Goal: Information Seeking & Learning: Learn about a topic

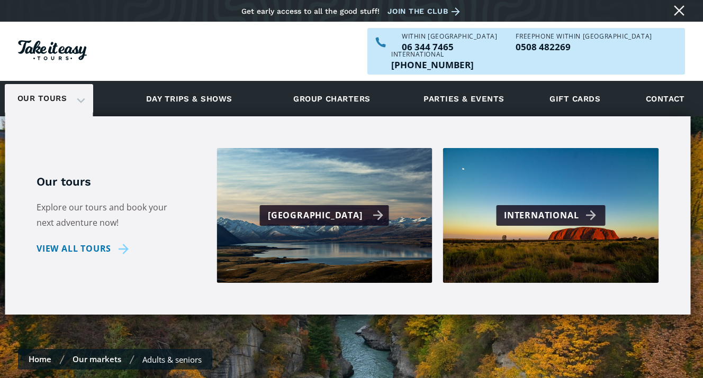
click at [339, 206] on div "[GEOGRAPHIC_DATA]" at bounding box center [324, 215] width 129 height 21
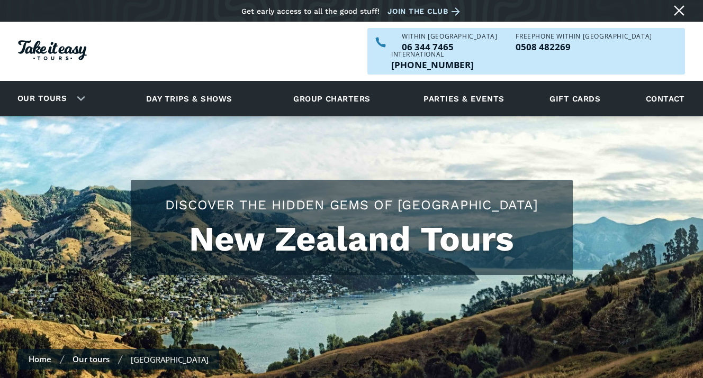
checkbox input "true"
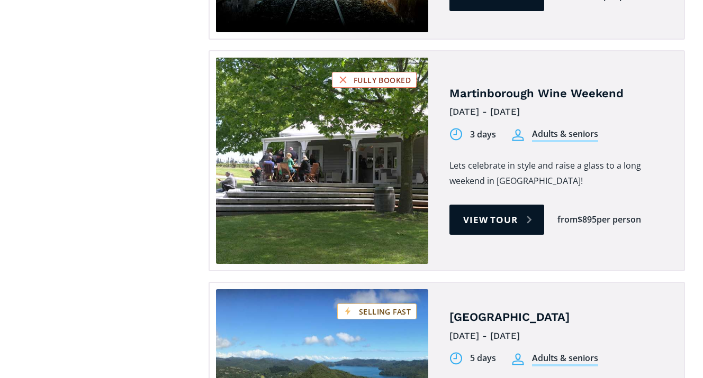
scroll to position [1381, 0]
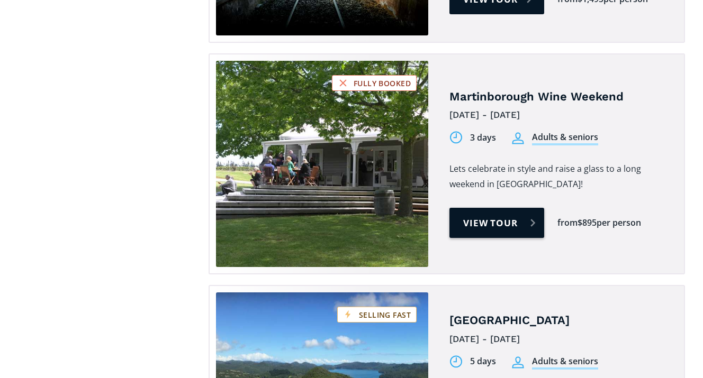
click at [513, 208] on link "View tour" at bounding box center [496, 223] width 95 height 30
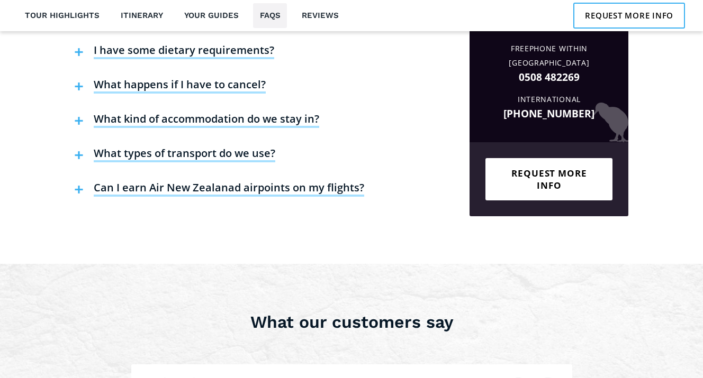
scroll to position [2784, 0]
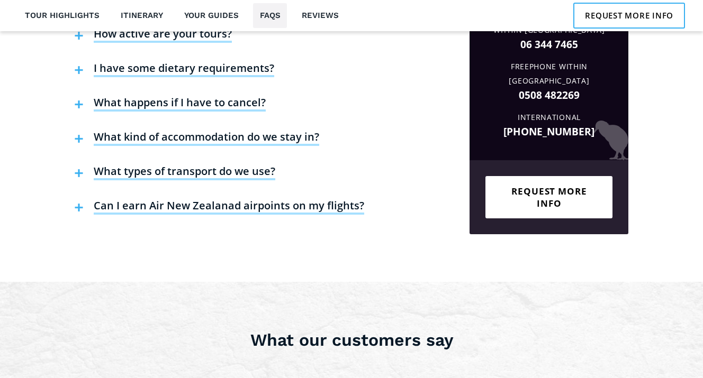
click at [261, 130] on h4 "What kind of accommodation do we stay in?" at bounding box center [206, 138] width 225 height 16
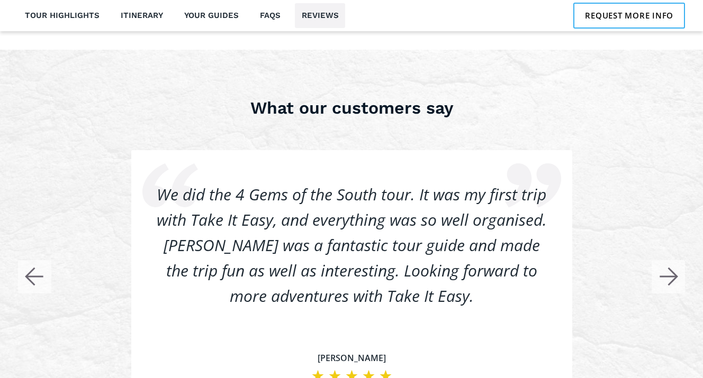
scroll to position [3083, 0]
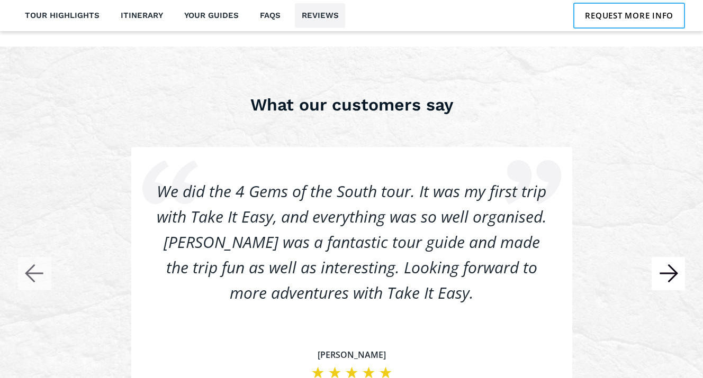
click at [670, 257] on rect "button" at bounding box center [667, 273] width 33 height 33
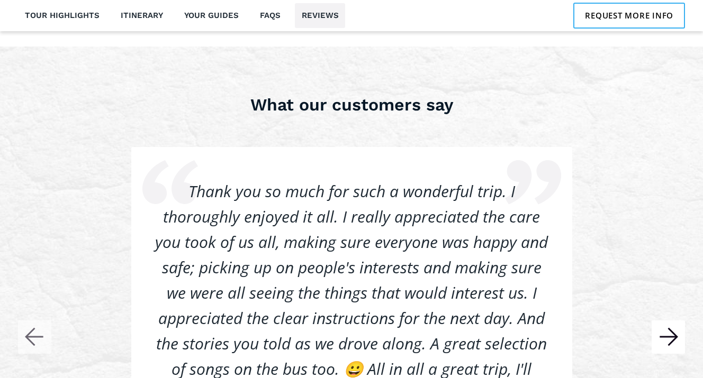
click at [668, 321] on rect "button" at bounding box center [667, 337] width 33 height 33
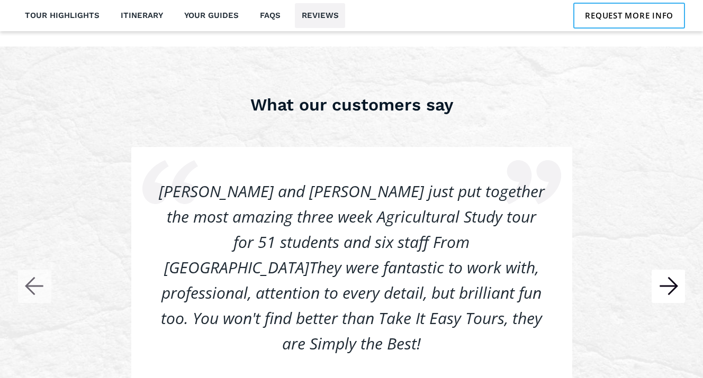
click at [668, 315] on div "Used Take It Easy Tours for my wedding transport for our guests and they were a…" at bounding box center [351, 289] width 667 height 284
click at [676, 272] on rect "button" at bounding box center [667, 286] width 33 height 33
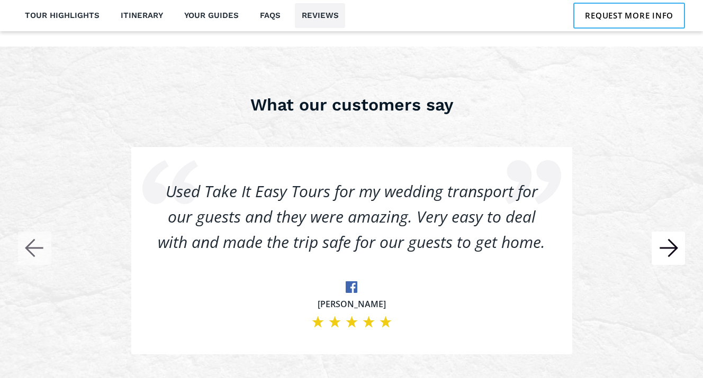
click at [671, 233] on rect "button" at bounding box center [667, 248] width 33 height 33
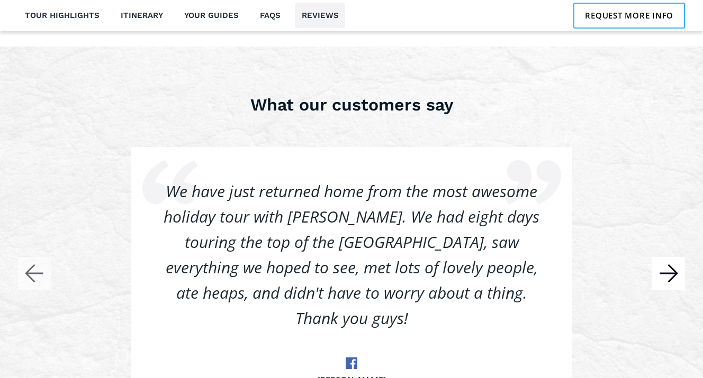
click at [671, 233] on div "Used Take It Easy Tours for my wedding transport for our guests and they were a…" at bounding box center [351, 276] width 667 height 258
click at [670, 257] on rect "button" at bounding box center [667, 273] width 33 height 33
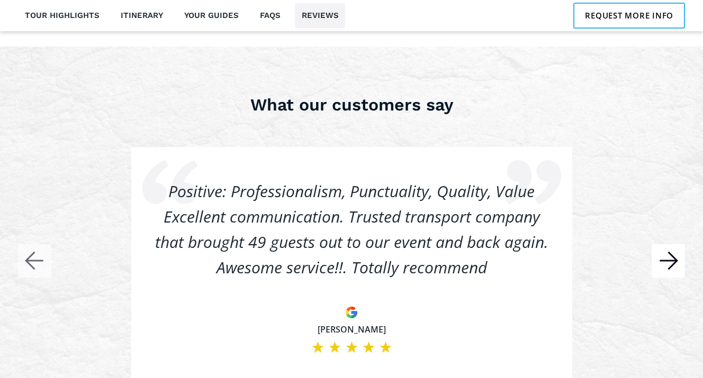
click at [670, 251] on rect "button" at bounding box center [667, 260] width 33 height 33
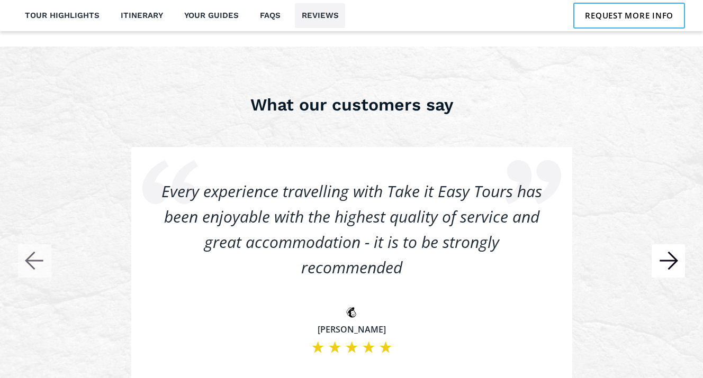
click at [670, 251] on rect "button" at bounding box center [667, 260] width 33 height 33
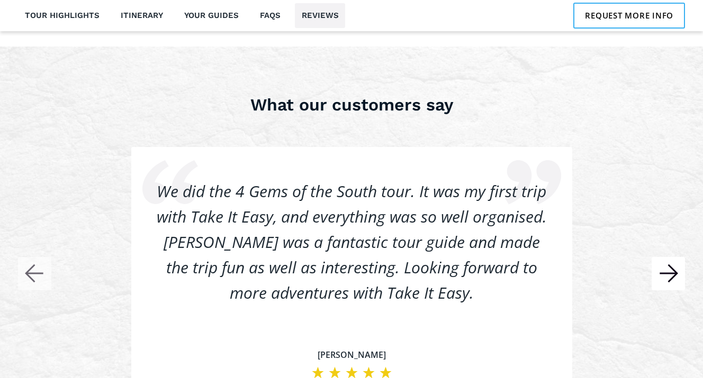
click at [668, 274] on icon "button" at bounding box center [667, 274] width 17 height 0
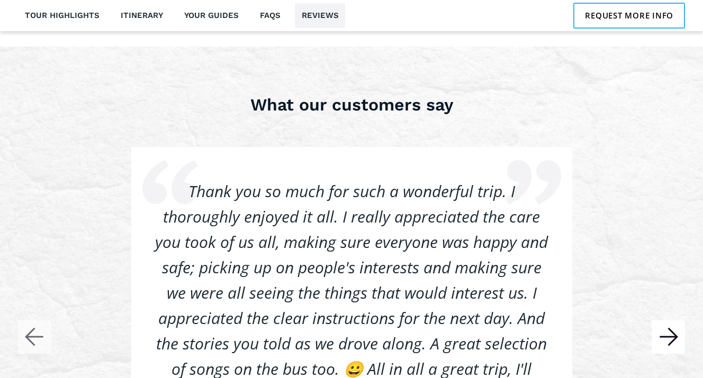
click at [667, 321] on rect "button" at bounding box center [667, 337] width 33 height 33
